Goal: Task Accomplishment & Management: Manage account settings

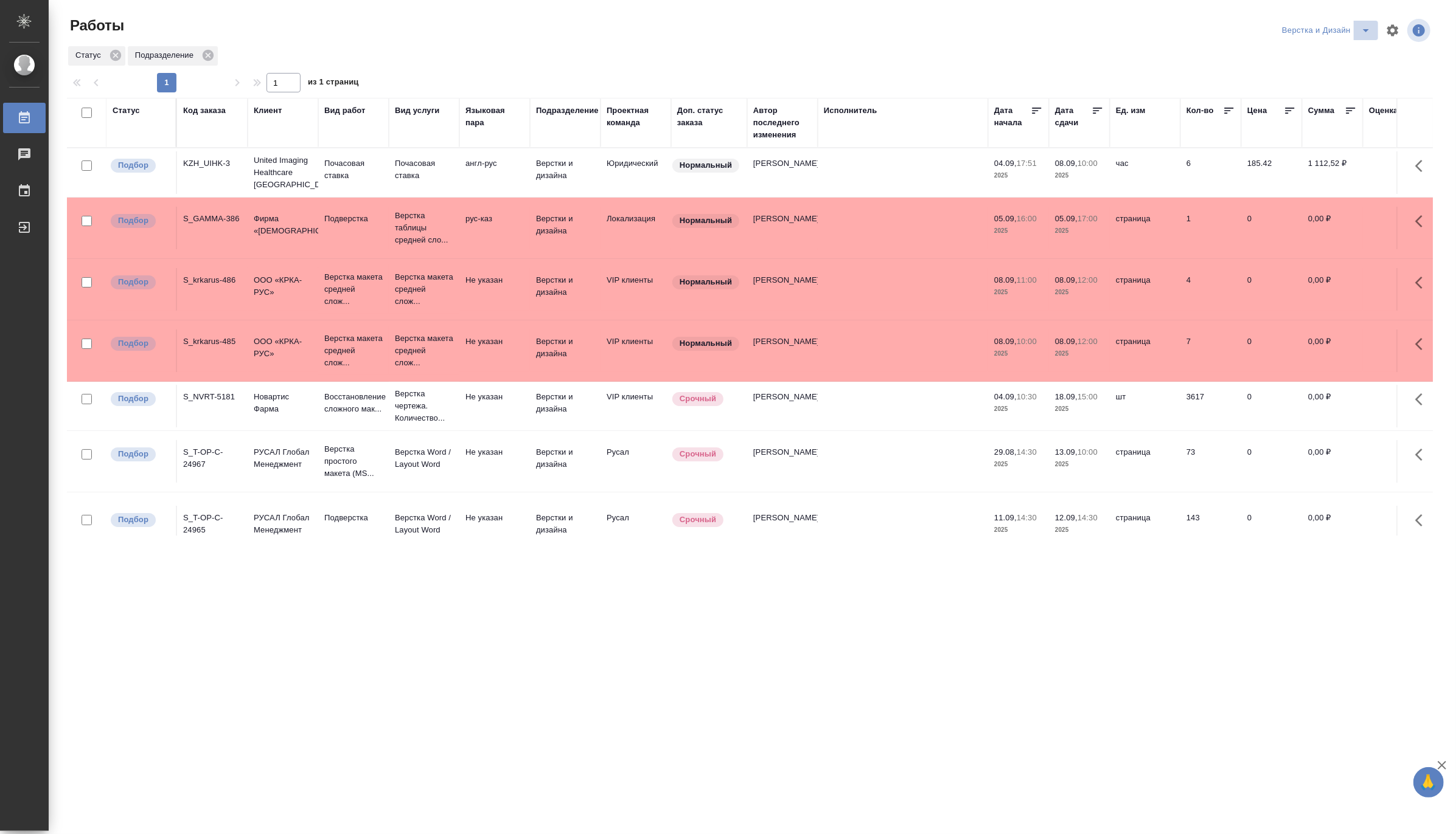
click at [1372, 26] on icon "split button" at bounding box center [1365, 30] width 15 height 15
click at [1339, 92] on li "Матвеева_назначено" at bounding box center [1332, 94] width 117 height 20
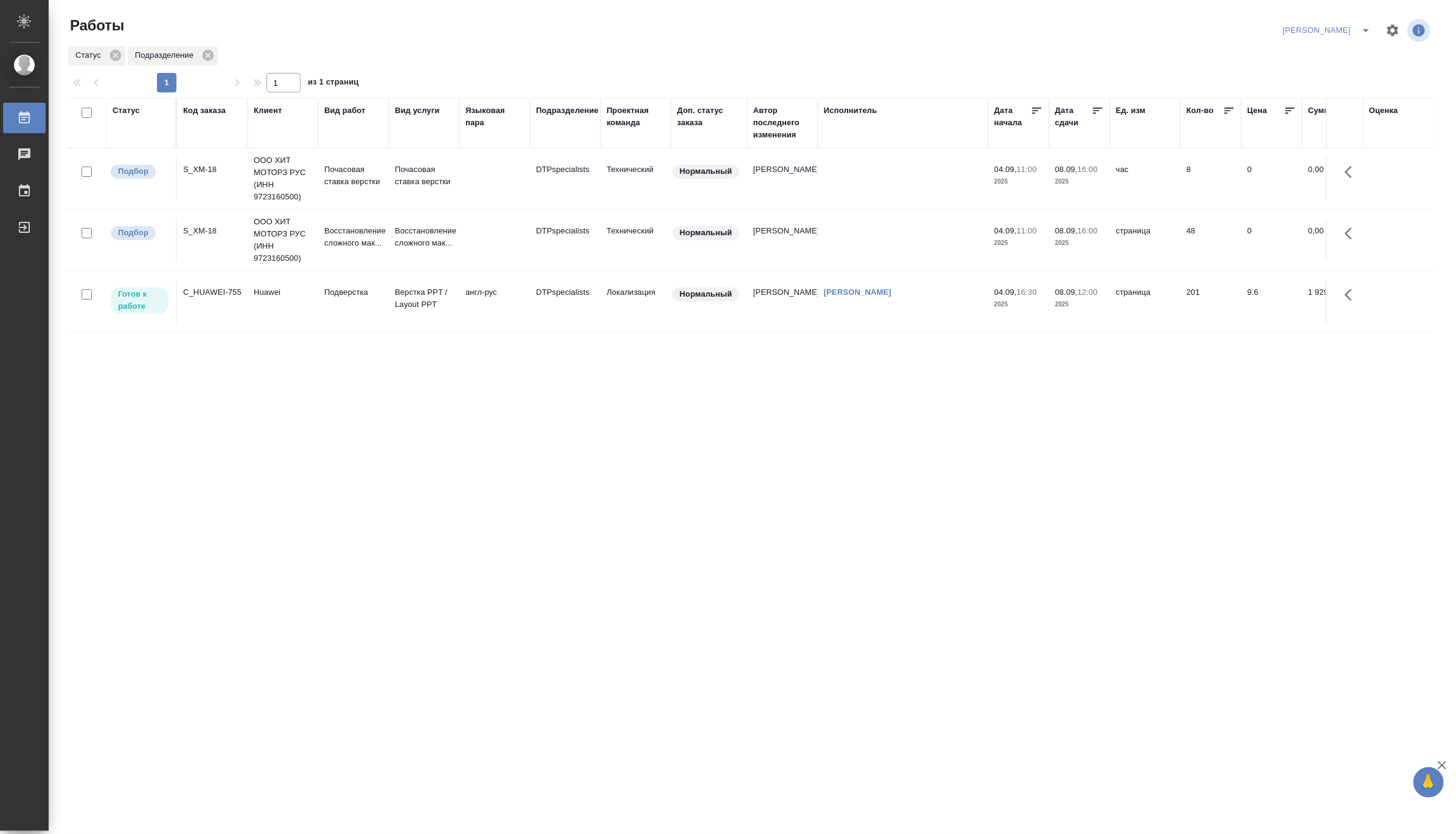
click at [1363, 25] on icon "split button" at bounding box center [1365, 30] width 15 height 15
click at [1330, 50] on li "Матвеева_В работе" at bounding box center [1319, 55] width 117 height 20
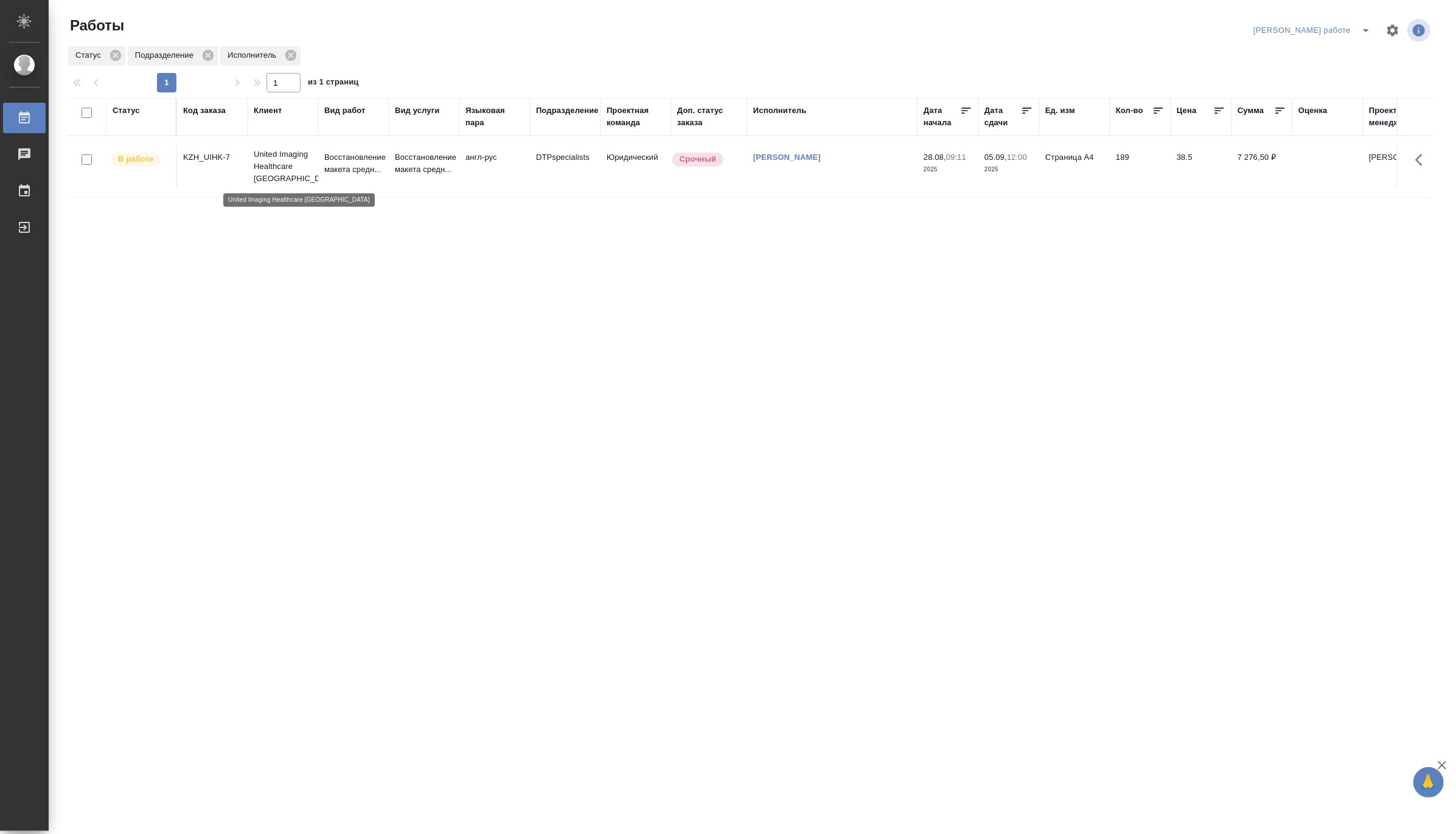
click at [299, 166] on p "United Imaging Healthcare [GEOGRAPHIC_DATA]" at bounding box center [283, 166] width 59 height 36
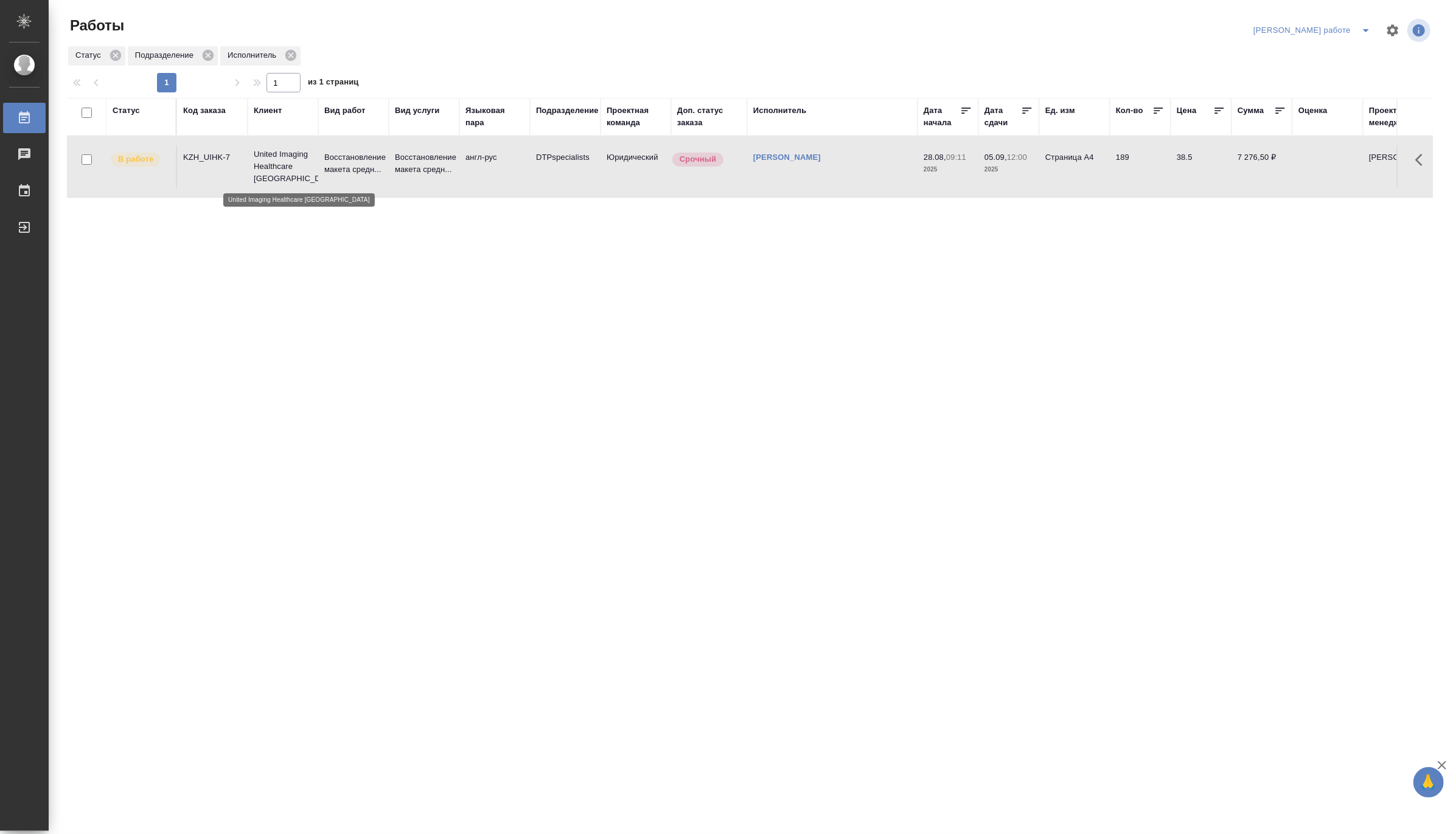
click at [299, 166] on p "United Imaging Healthcare [GEOGRAPHIC_DATA]" at bounding box center [283, 166] width 59 height 36
click at [1361, 24] on icon "split button" at bounding box center [1365, 30] width 15 height 15
click at [421, 175] on p "Восстановление макета средн..." at bounding box center [425, 163] width 59 height 25
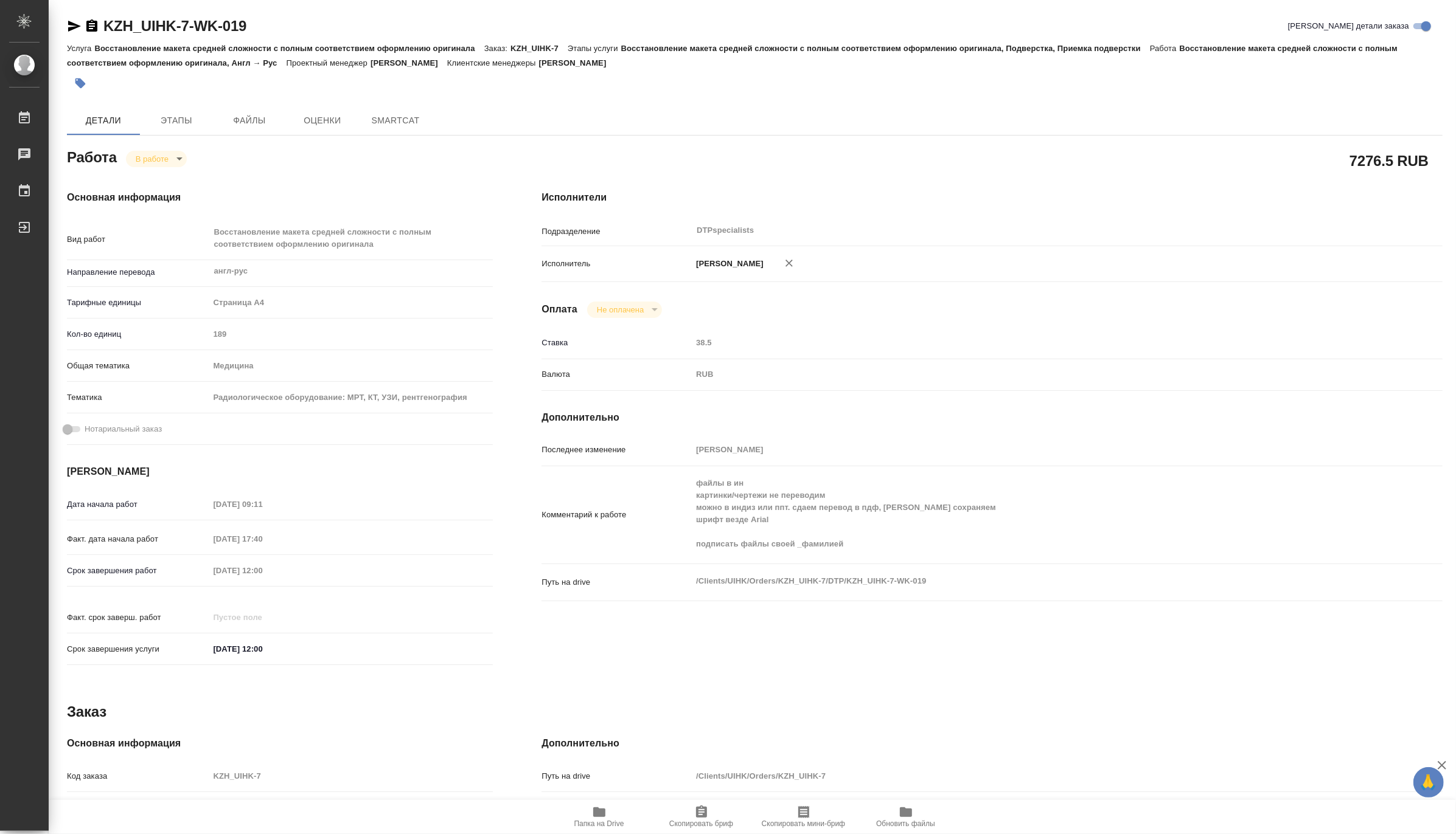
type textarea "x"
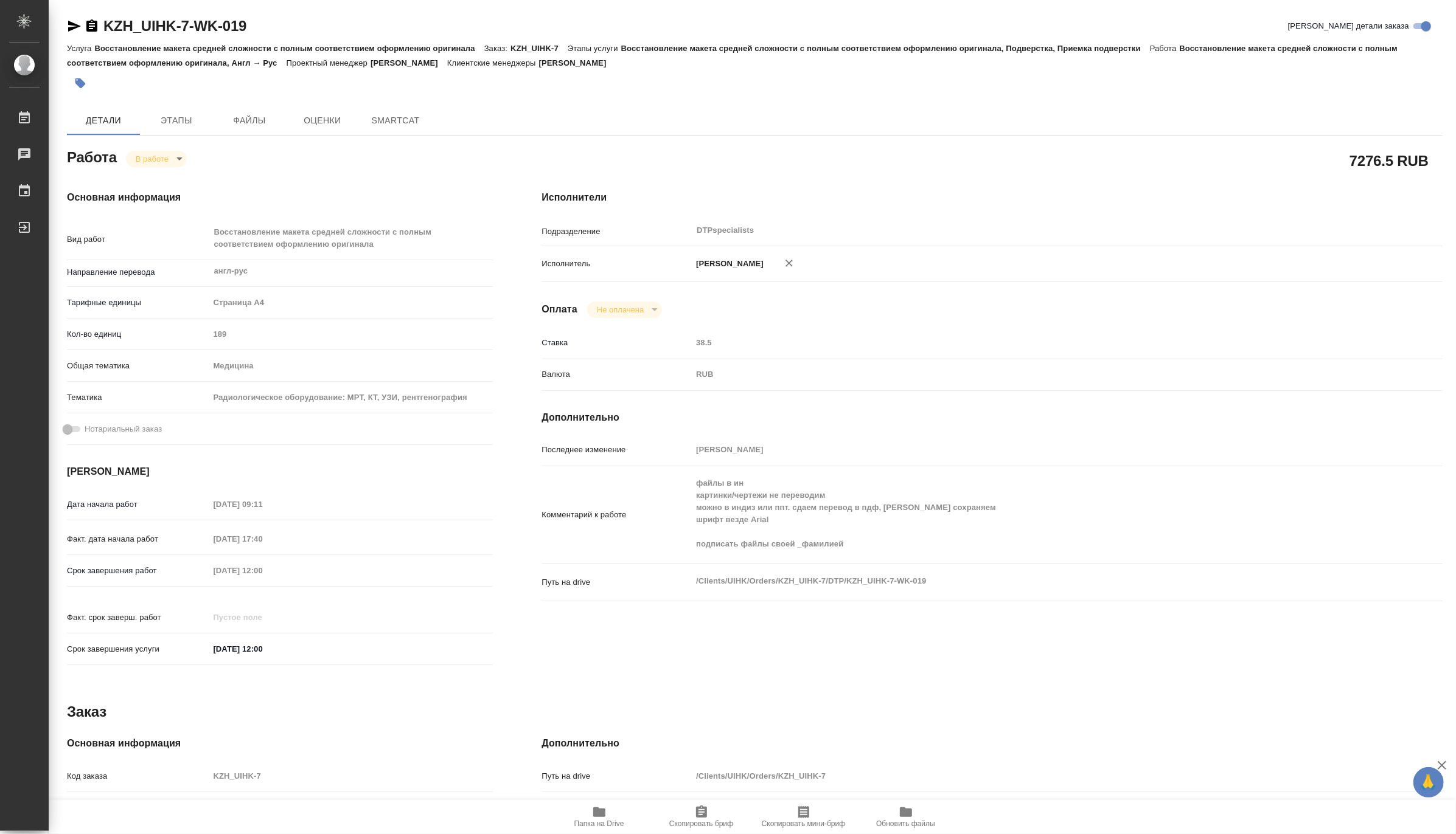
type textarea "x"
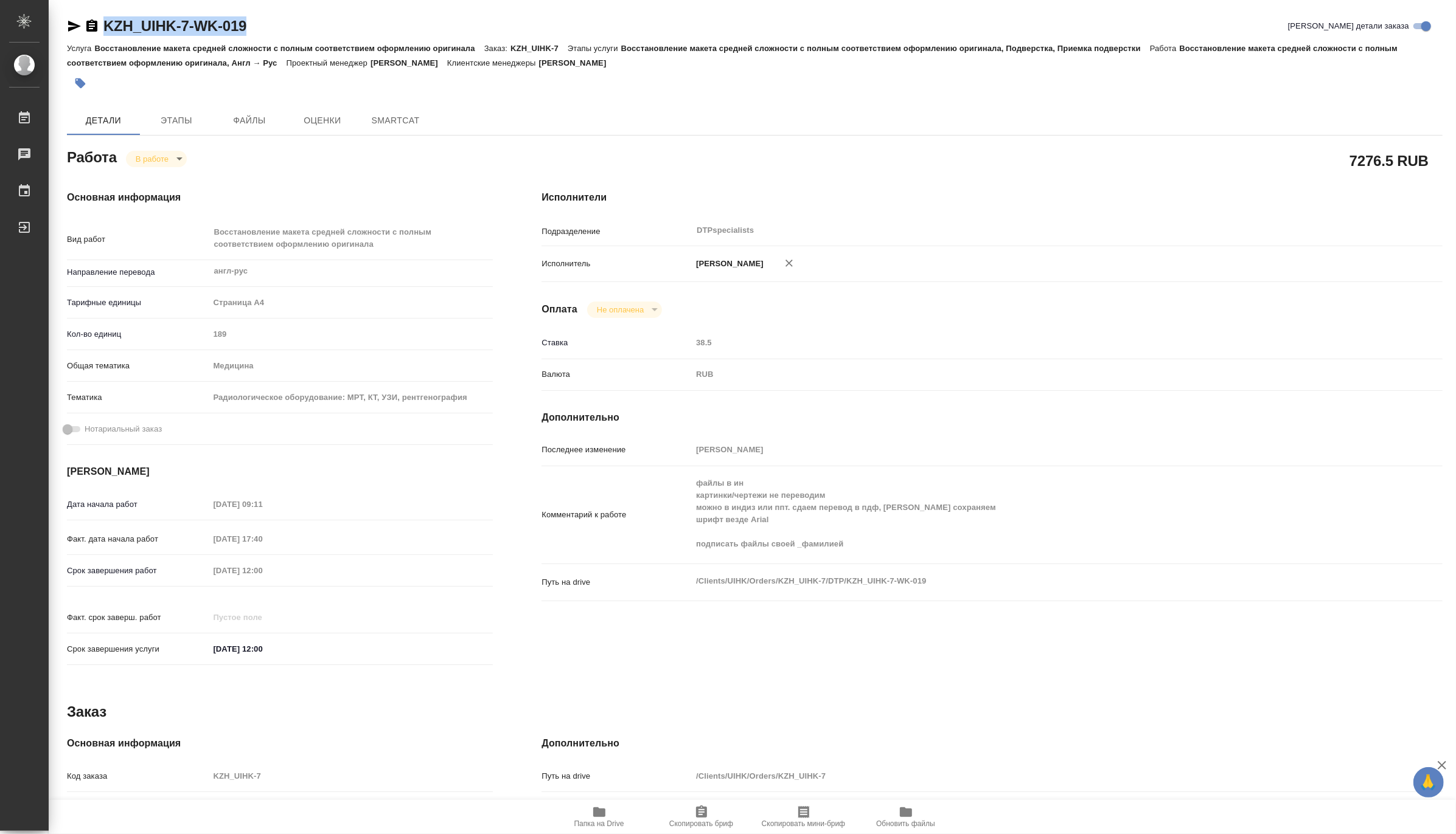
type textarea "x"
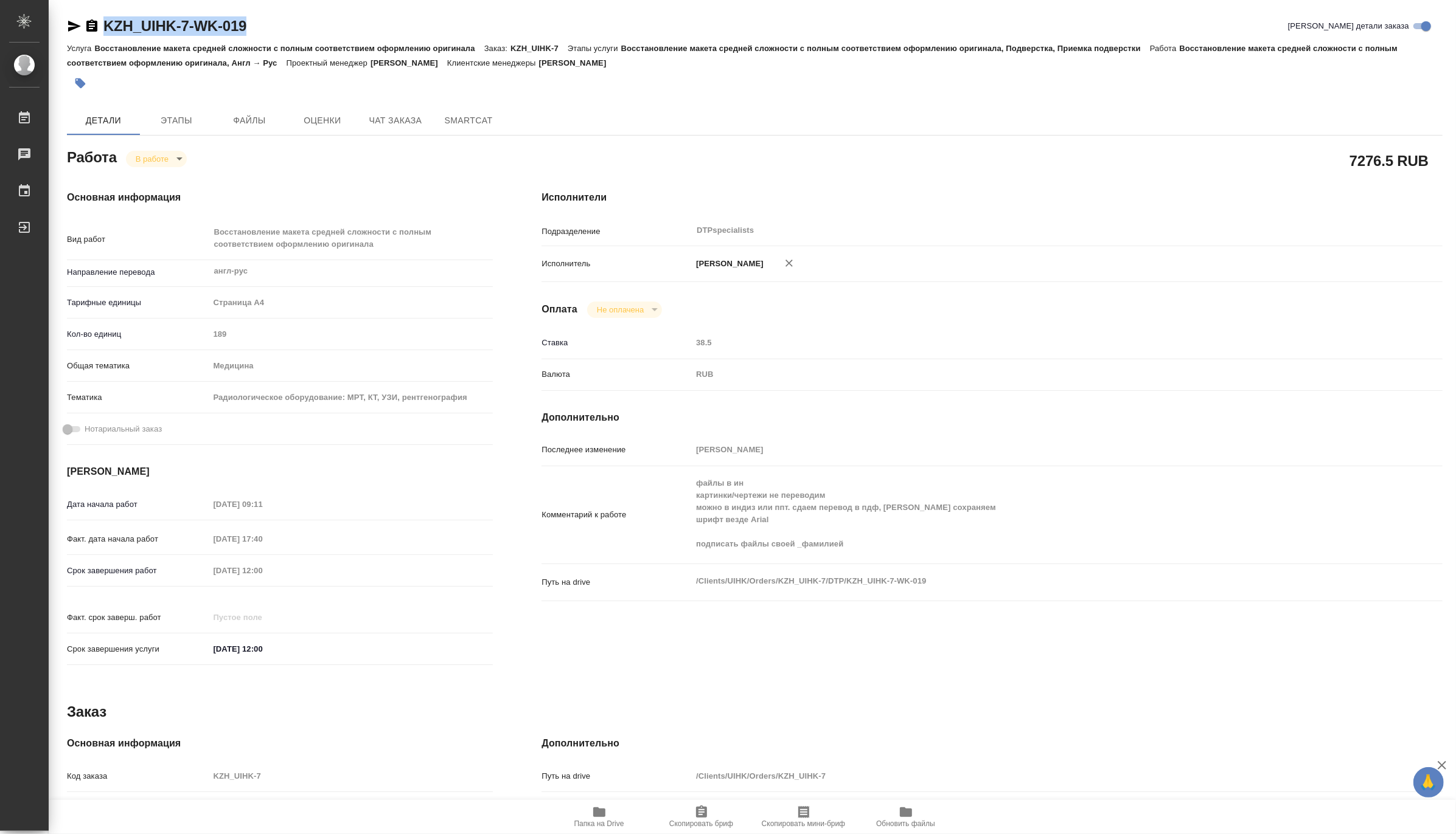
drag, startPoint x: 160, startPoint y: 29, endPoint x: 100, endPoint y: 24, distance: 60.2
click at [100, 24] on div "KZH_UIHK-7-WK-019 Кратко детали заказа" at bounding box center [754, 26] width 1376 height 20
copy link "KZH_UIHK-7-WK-019"
type textarea "x"
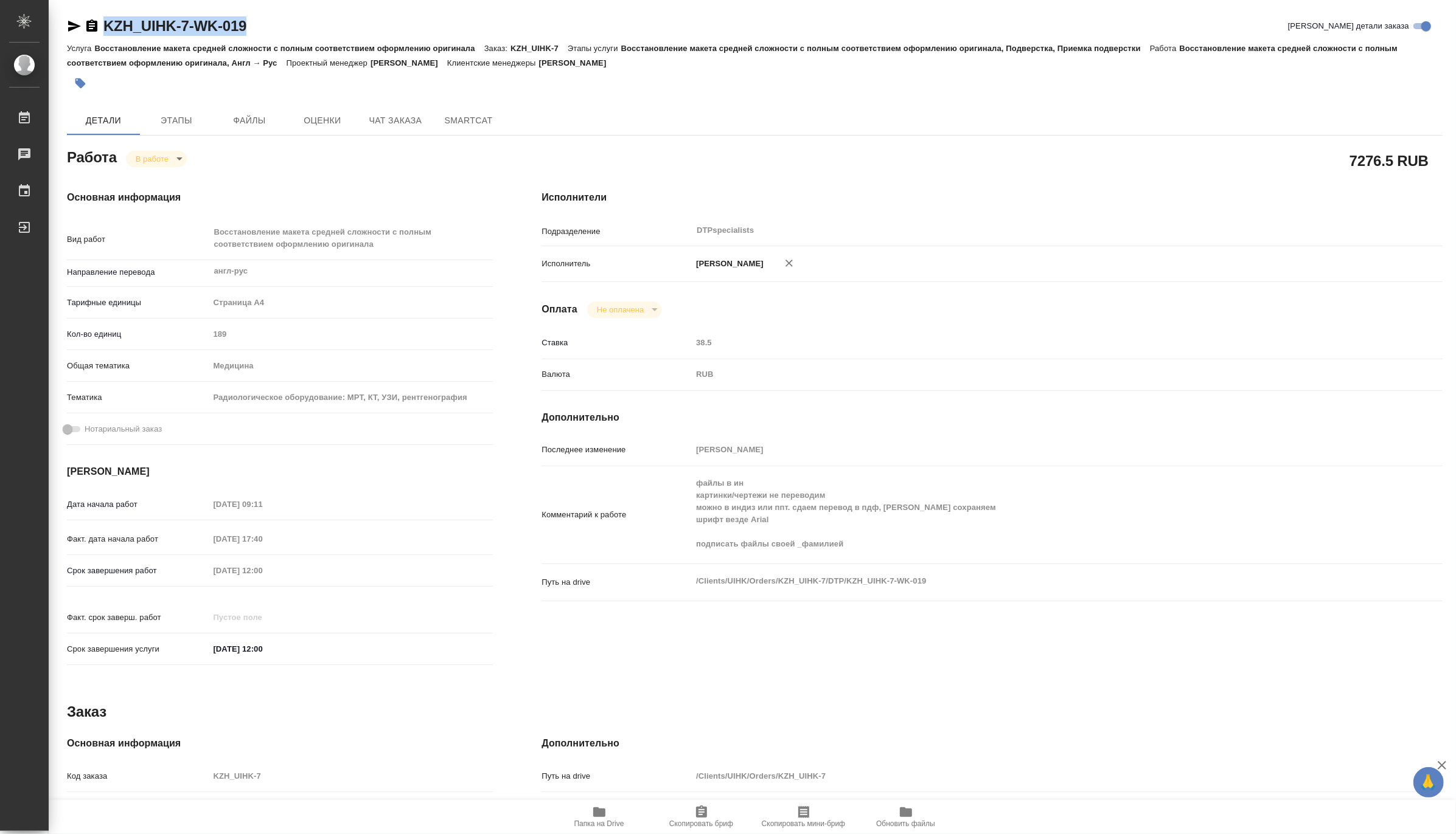
type textarea "x"
click at [390, 125] on span "Чат заказа" at bounding box center [395, 121] width 59 height 16
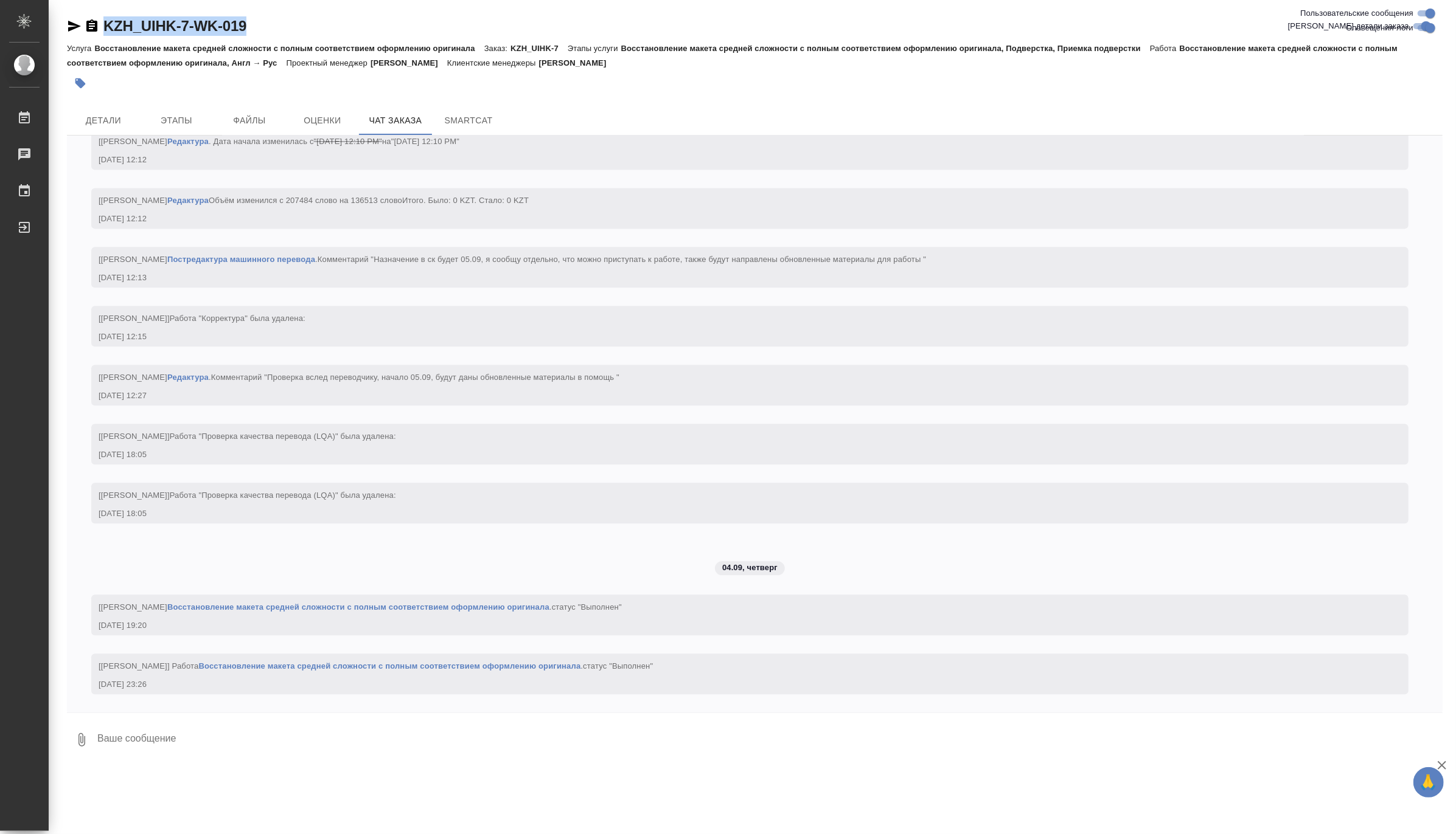
scroll to position [11579, 0]
click at [177, 124] on span "Этапы" at bounding box center [176, 121] width 59 height 16
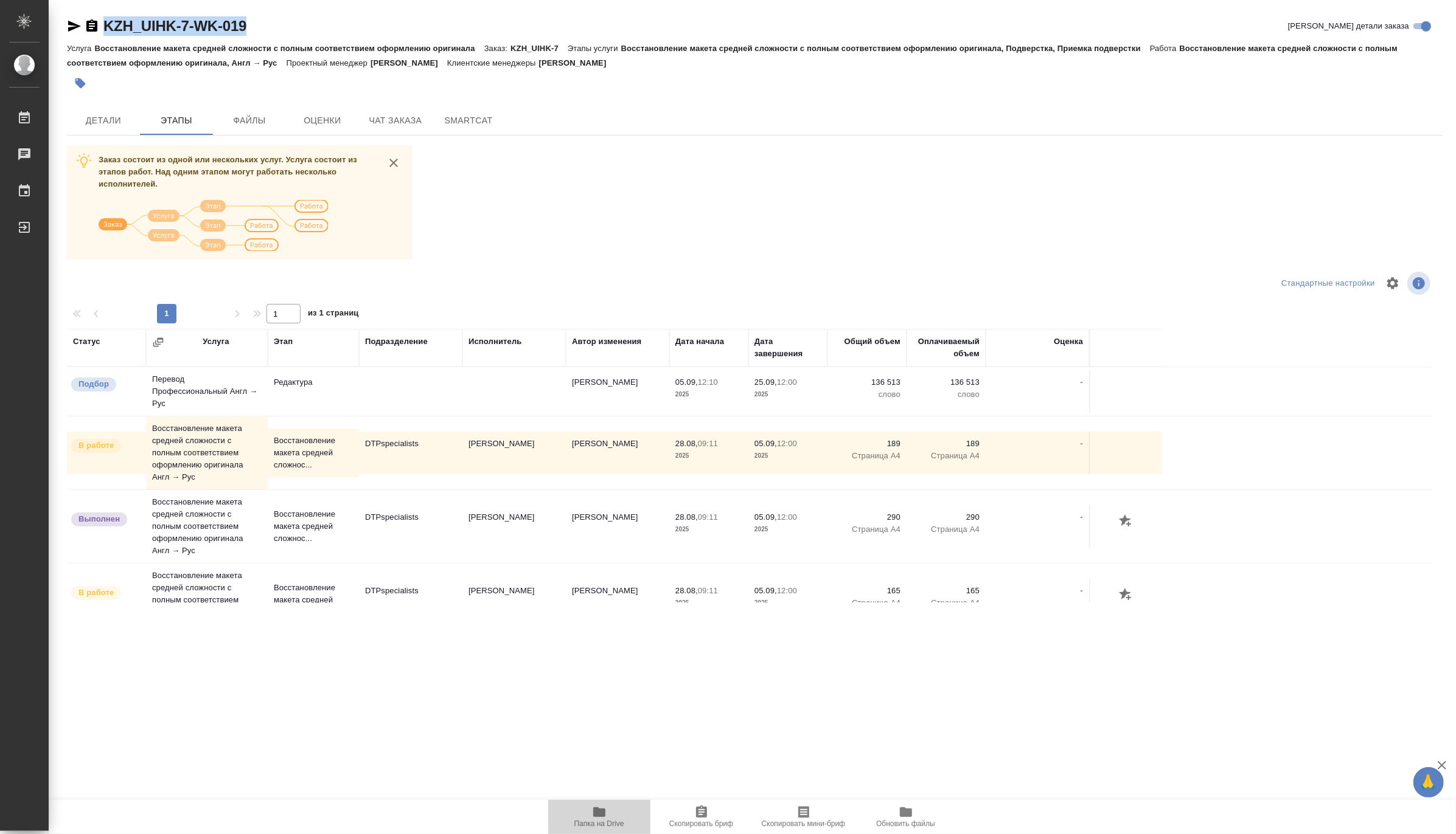
click at [598, 818] on icon "button" at bounding box center [599, 811] width 15 height 15
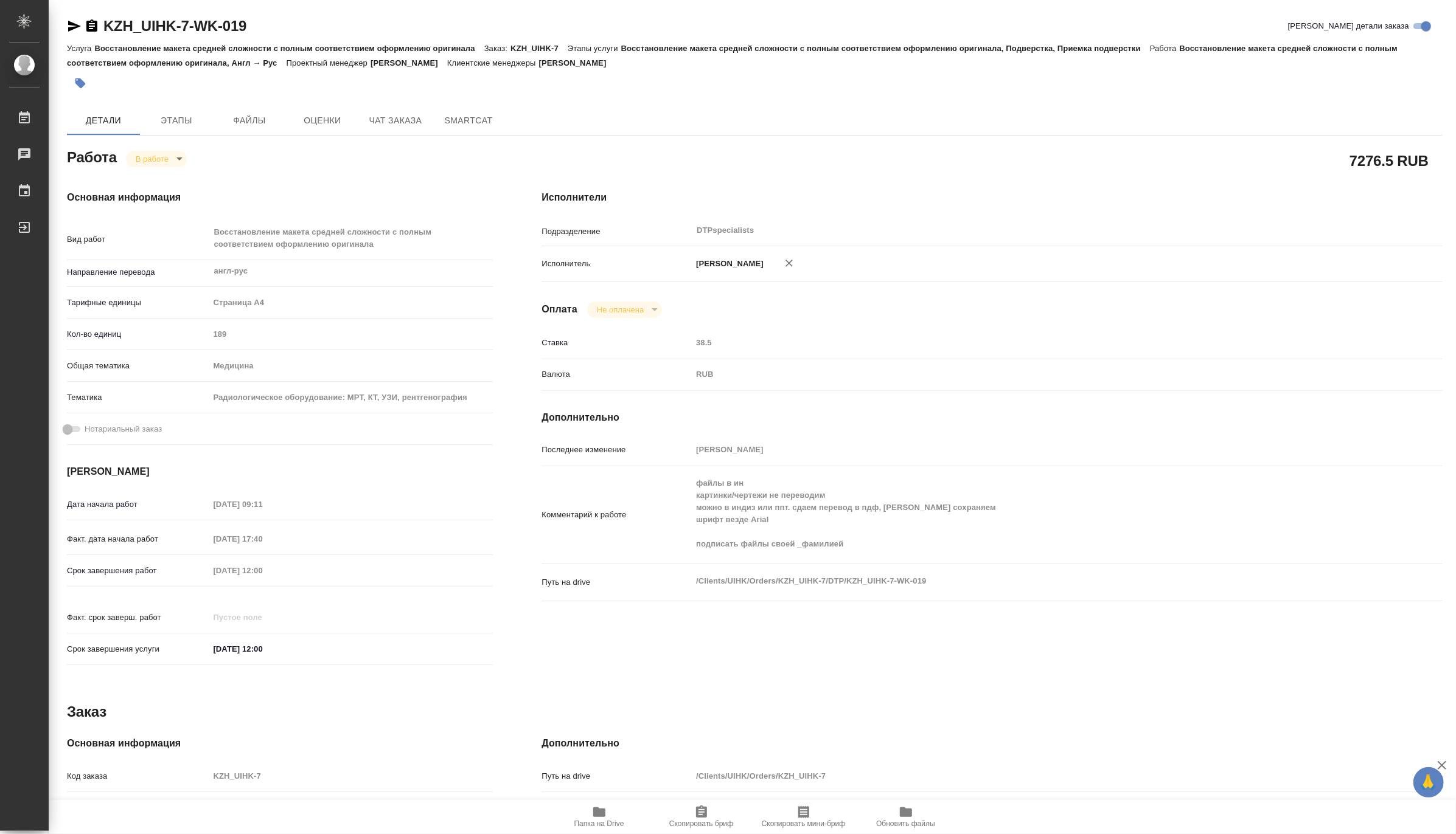
click at [581, 818] on span "Папка на Drive" at bounding box center [598, 816] width 87 height 24
